Goal: Task Accomplishment & Management: Manage account settings

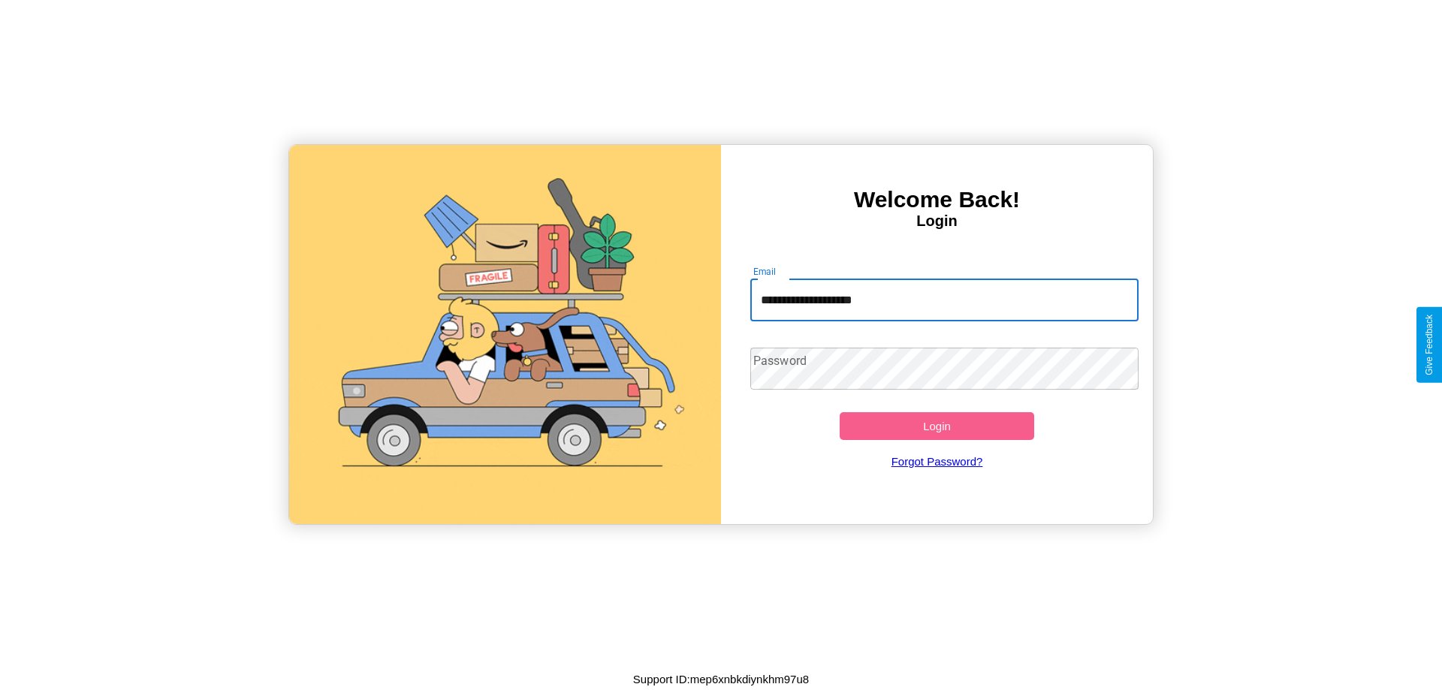
type input "**********"
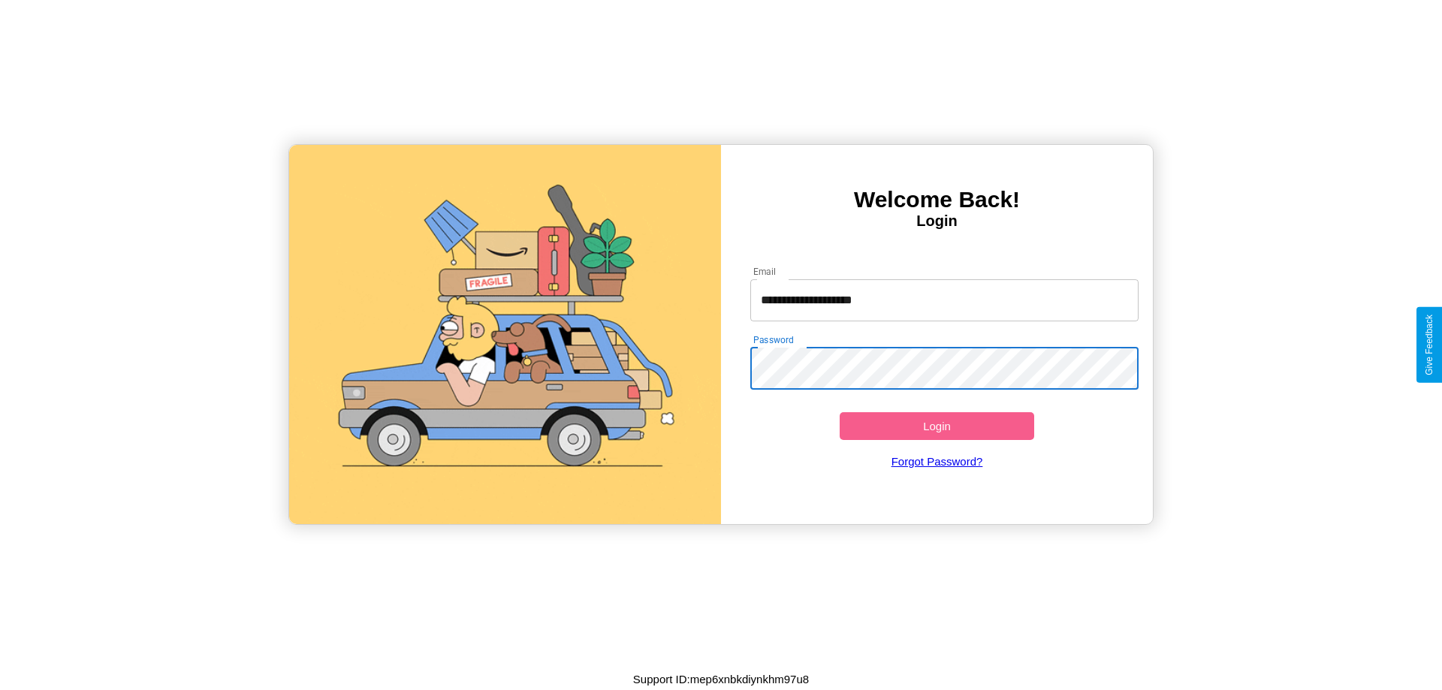
click at [936, 426] on button "Login" at bounding box center [936, 426] width 194 height 28
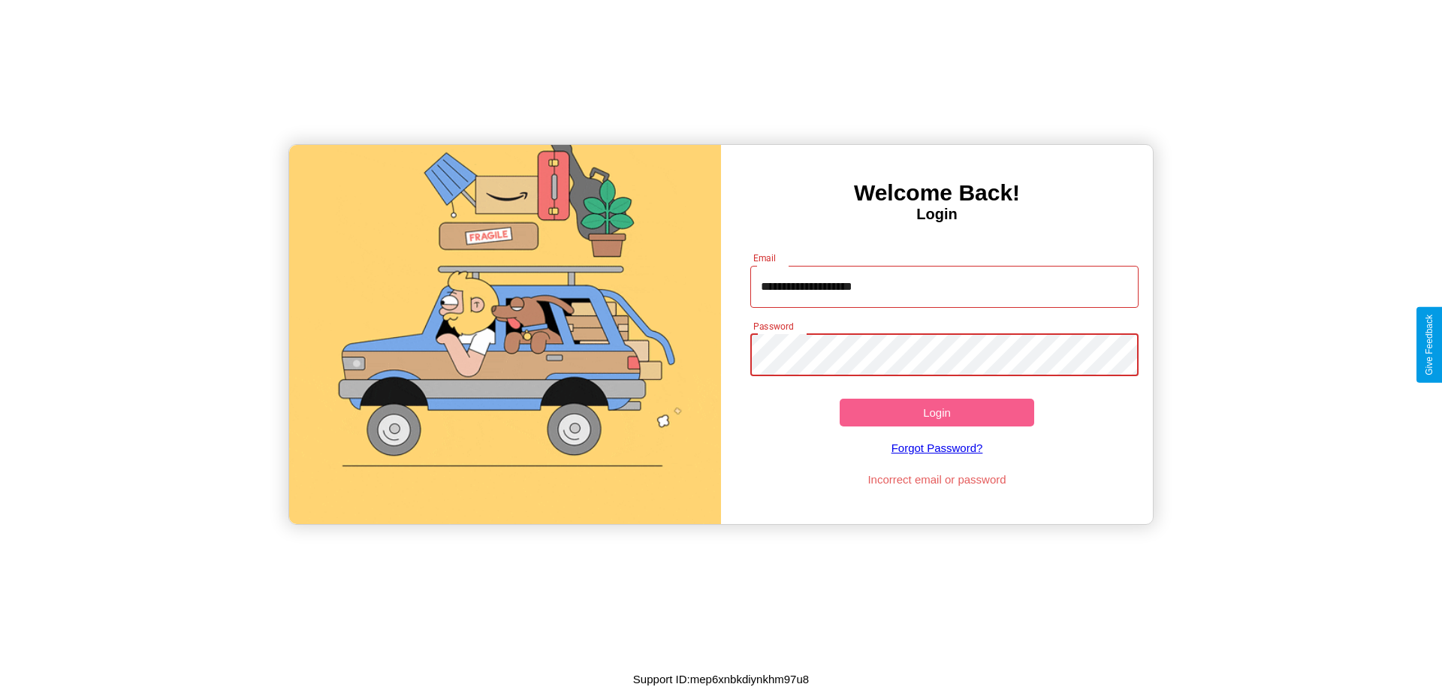
click at [936, 412] on button "Login" at bounding box center [936, 413] width 194 height 28
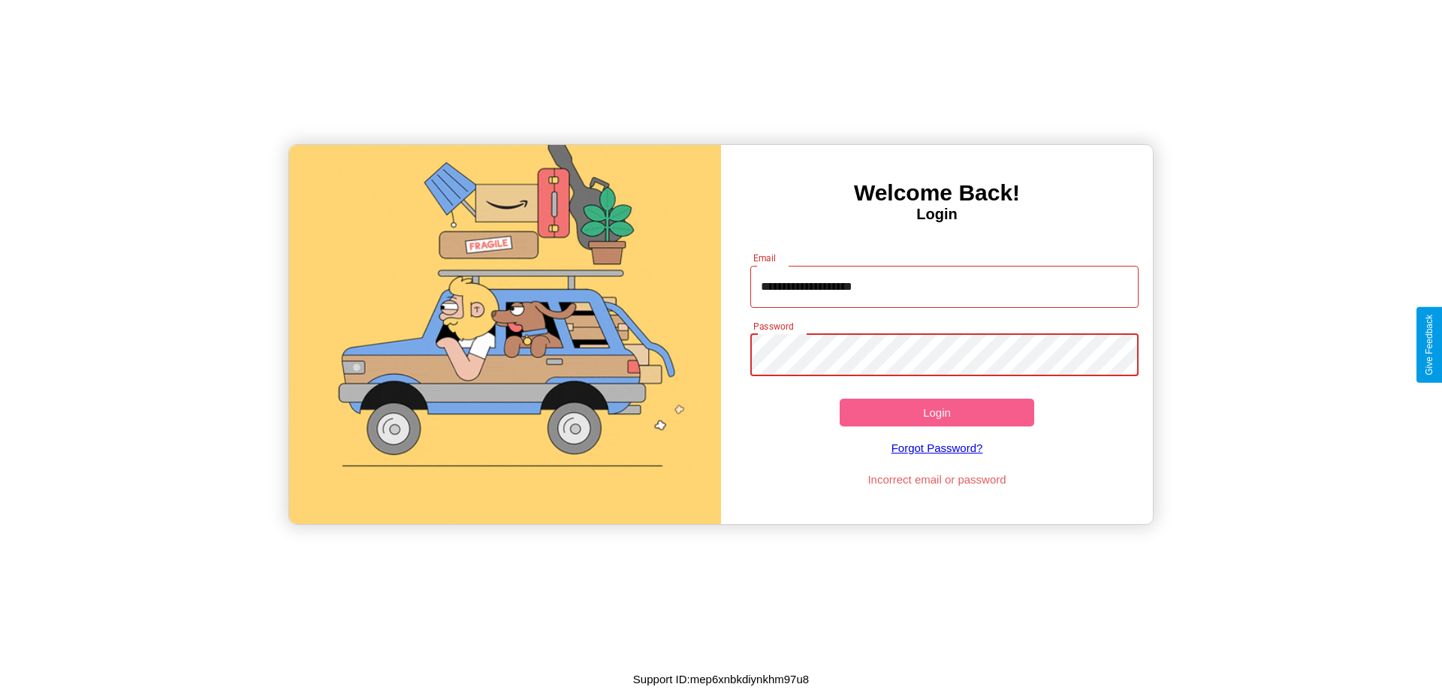
click at [936, 412] on button "Login" at bounding box center [936, 413] width 194 height 28
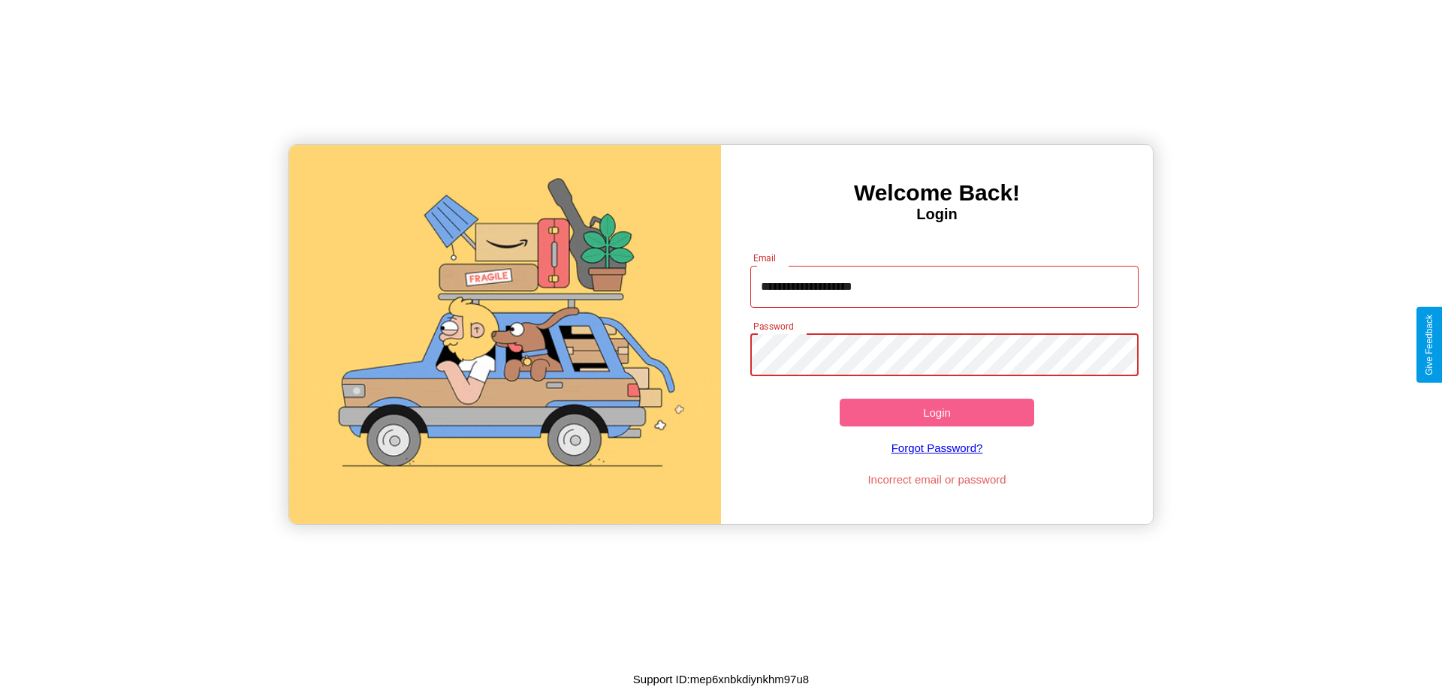
click at [936, 412] on button "Login" at bounding box center [936, 413] width 194 height 28
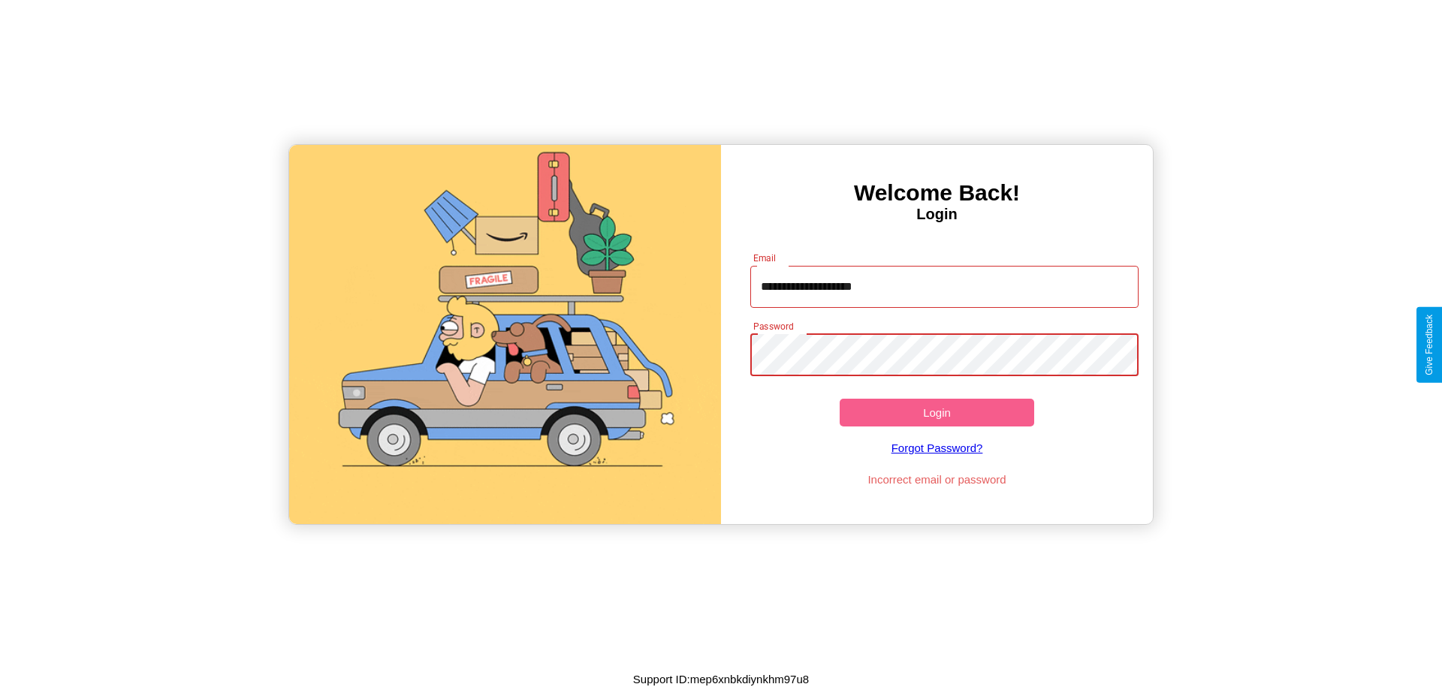
click at [936, 412] on button "Login" at bounding box center [936, 413] width 194 height 28
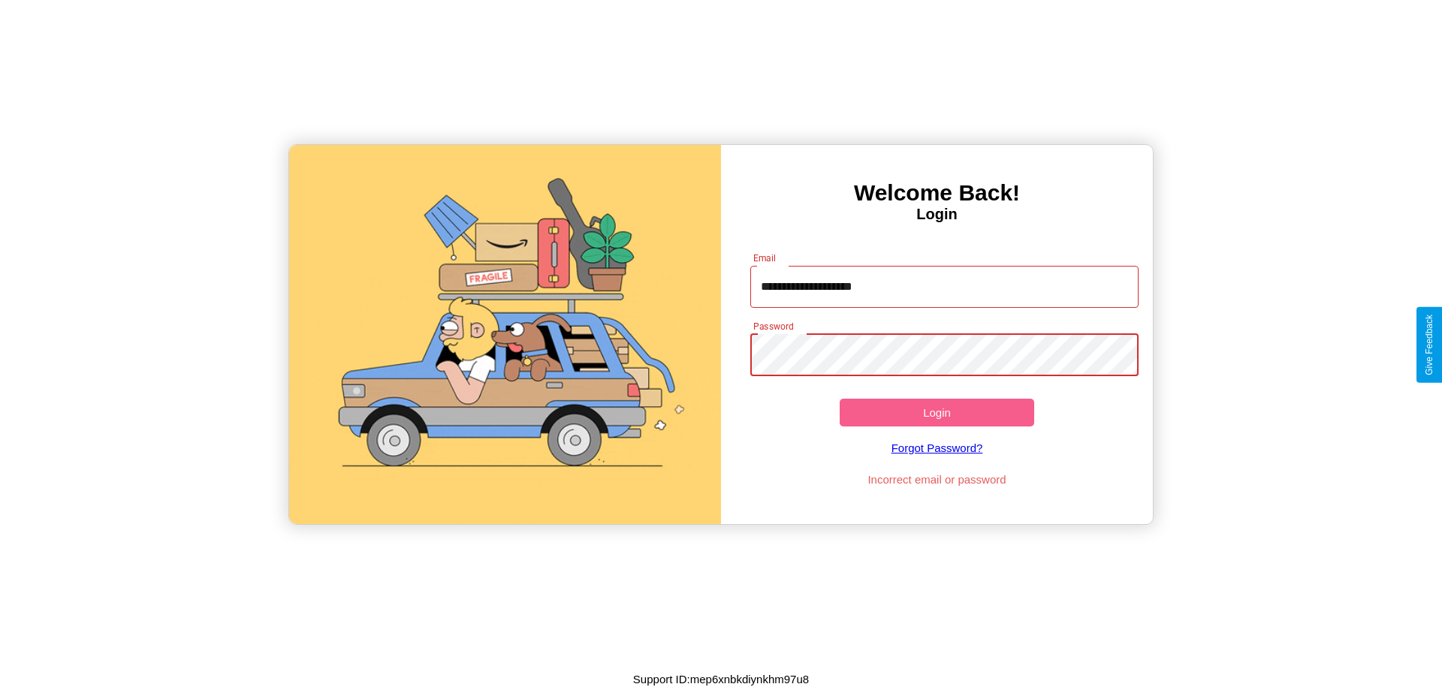
click at [936, 412] on button "Login" at bounding box center [936, 413] width 194 height 28
